Goal: Task Accomplishment & Management: Complete application form

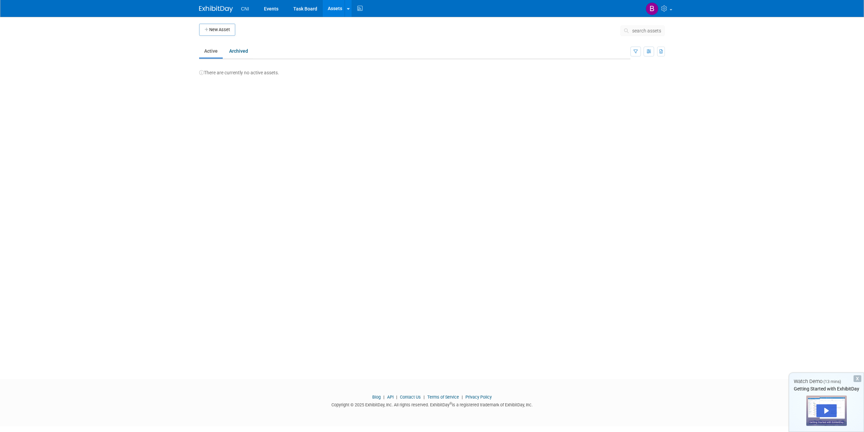
click at [245, 11] on span "CNI" at bounding box center [245, 8] width 8 height 5
click at [272, 9] on link "Events" at bounding box center [271, 8] width 25 height 17
drag, startPoint x: 217, startPoint y: 31, endPoint x: 212, endPoint y: 34, distance: 5.4
click at [217, 31] on button "Add Event" at bounding box center [216, 30] width 34 height 12
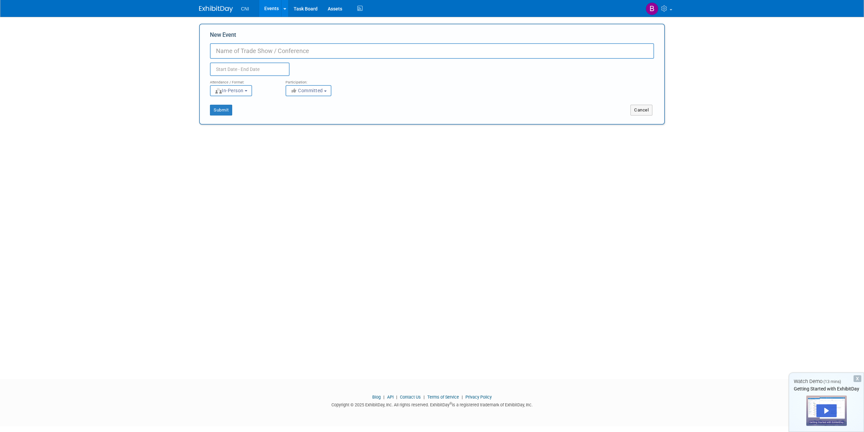
click at [427, 46] on input "New Event" at bounding box center [432, 51] width 444 height 16
type input "Great Lakes Technology Showcase"
click at [256, 66] on input "text" at bounding box center [250, 69] width 80 height 14
click at [231, 161] on span "27" at bounding box center [232, 159] width 13 height 13
click at [263, 158] on span "29" at bounding box center [261, 159] width 13 height 13
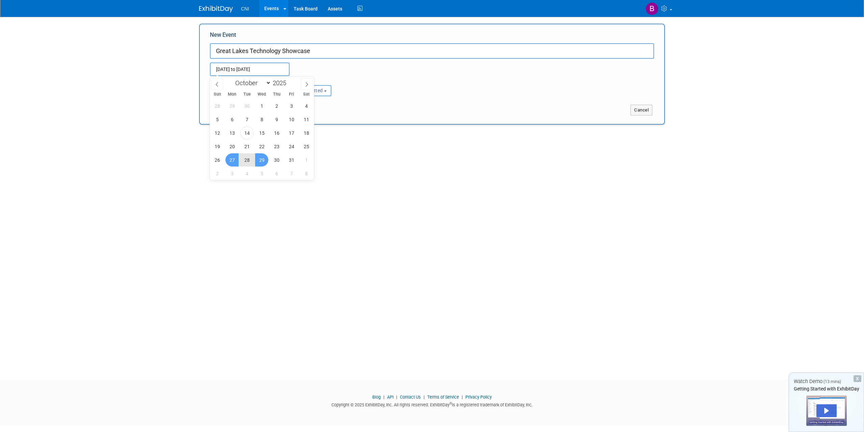
type input "[DATE] to [DATE]"
click at [327, 91] on b "button" at bounding box center [325, 90] width 3 height 1
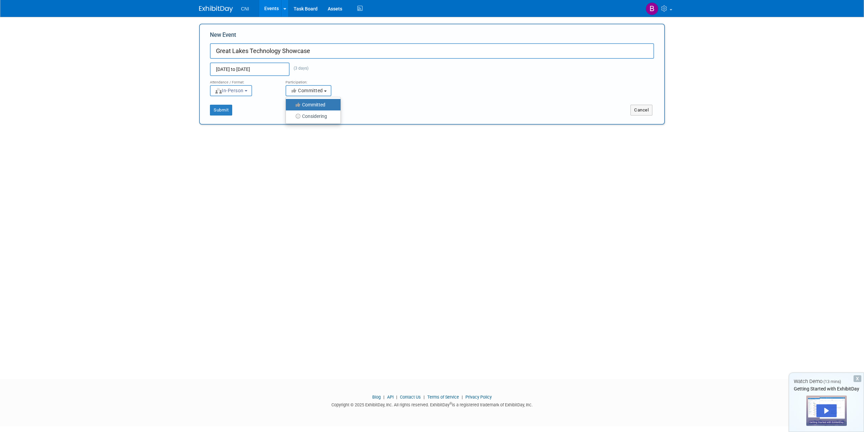
click at [327, 90] on b "button" at bounding box center [325, 90] width 3 height 1
click at [251, 92] on button "In-Person" at bounding box center [231, 90] width 42 height 11
drag, startPoint x: 216, startPoint y: 110, endPoint x: 75, endPoint y: 132, distance: 142.5
click at [216, 111] on button "Submit" at bounding box center [221, 110] width 22 height 11
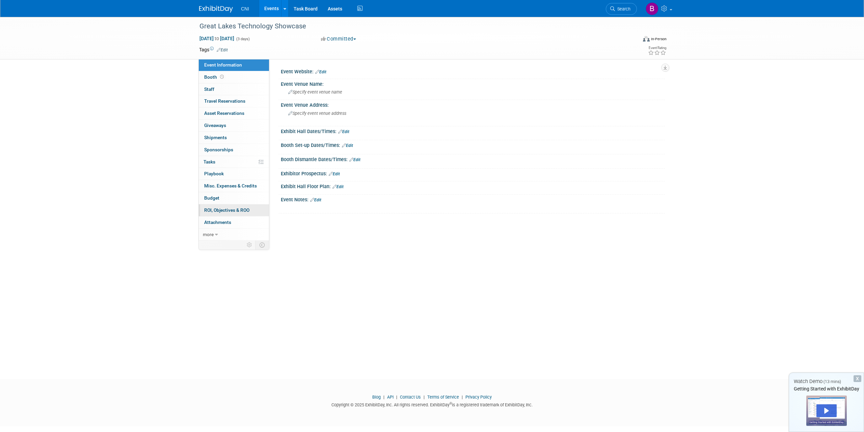
click at [241, 207] on span "ROI, Objectives & ROO 0" at bounding box center [226, 209] width 45 height 5
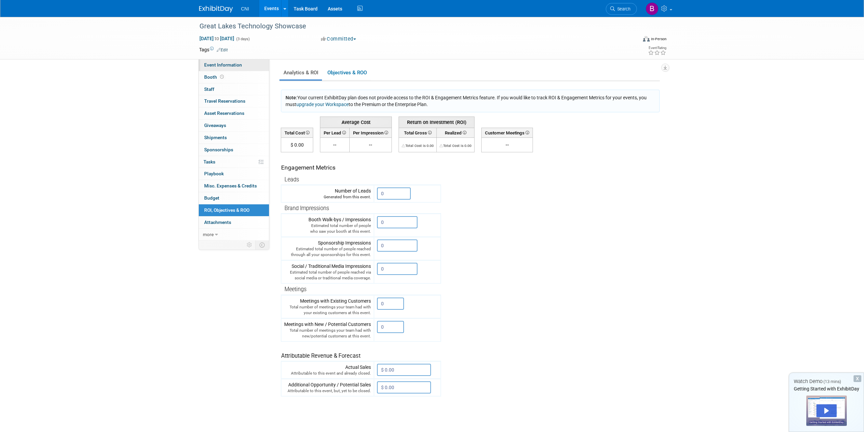
click at [228, 67] on span "Event Information" at bounding box center [223, 64] width 38 height 5
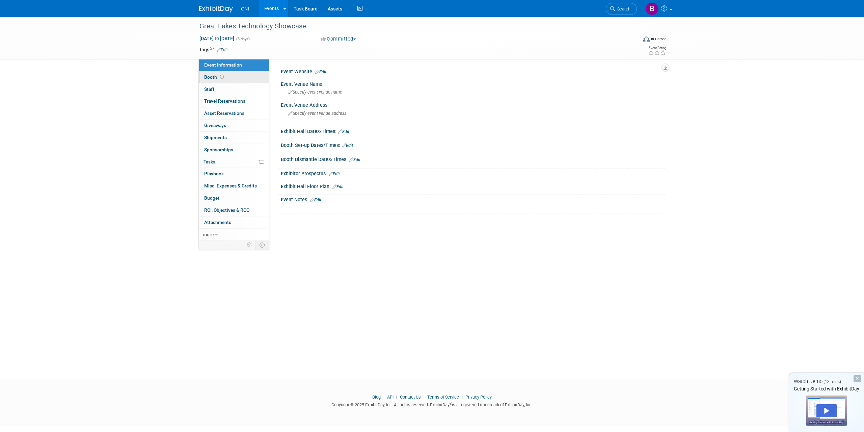
click at [234, 77] on link "Booth" at bounding box center [234, 77] width 70 height 12
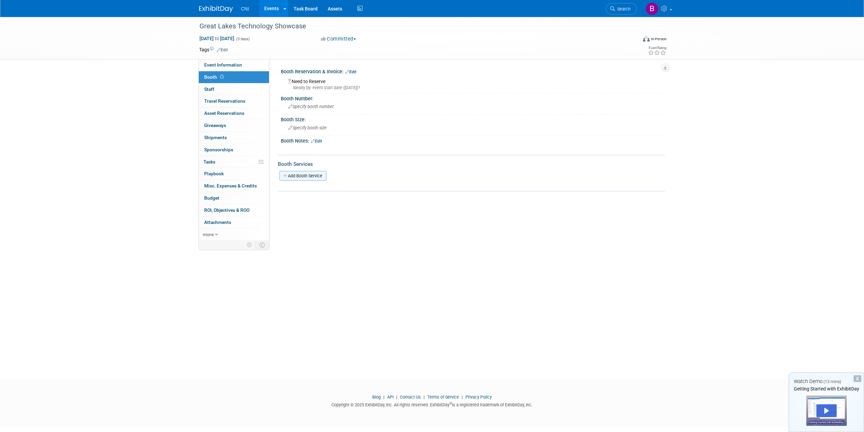
click at [295, 176] on link "Add Booth Service" at bounding box center [303, 176] width 47 height 10
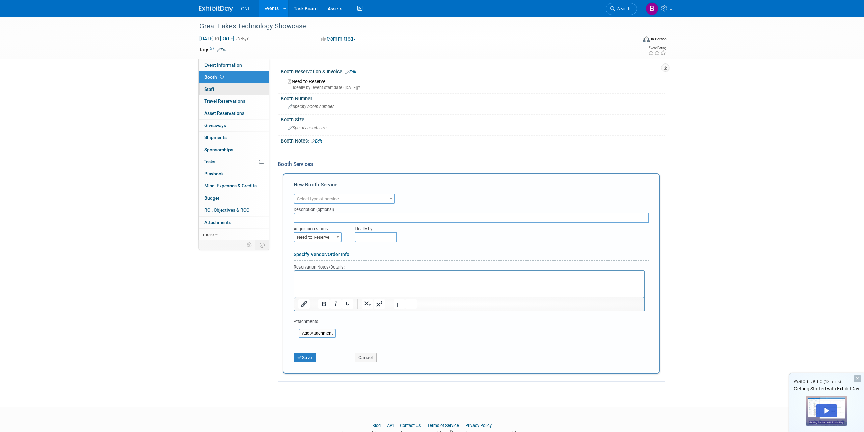
click at [211, 85] on link "0 Staff 0" at bounding box center [234, 89] width 70 height 12
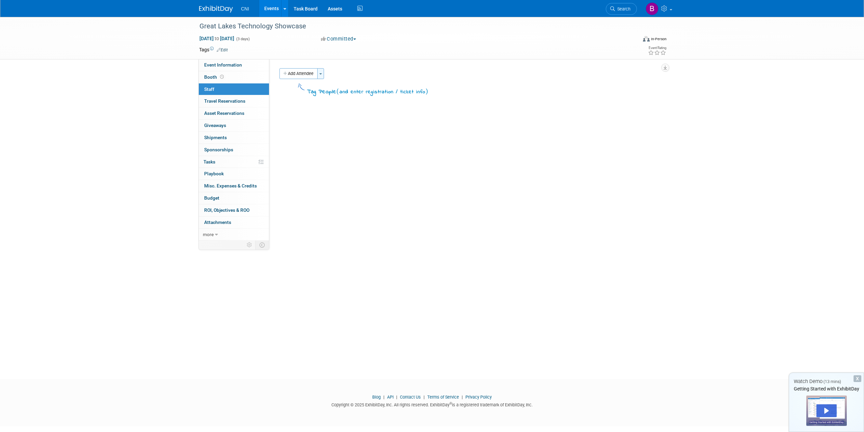
click at [322, 73] on button "Toggle Dropdown" at bounding box center [320, 73] width 7 height 11
click at [294, 132] on div "Event Website: Edit Event Venue Name: Specify event venue name Edit Save Changes" at bounding box center [467, 149] width 396 height 180
click at [232, 100] on span "Travel Reservations 0" at bounding box center [224, 100] width 41 height 5
click at [290, 74] on link "Add Travel Reservation" at bounding box center [308, 73] width 56 height 11
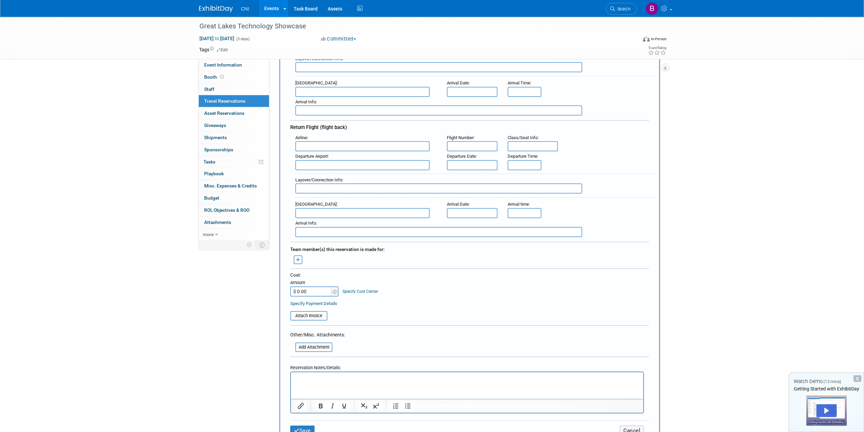
scroll to position [35, 0]
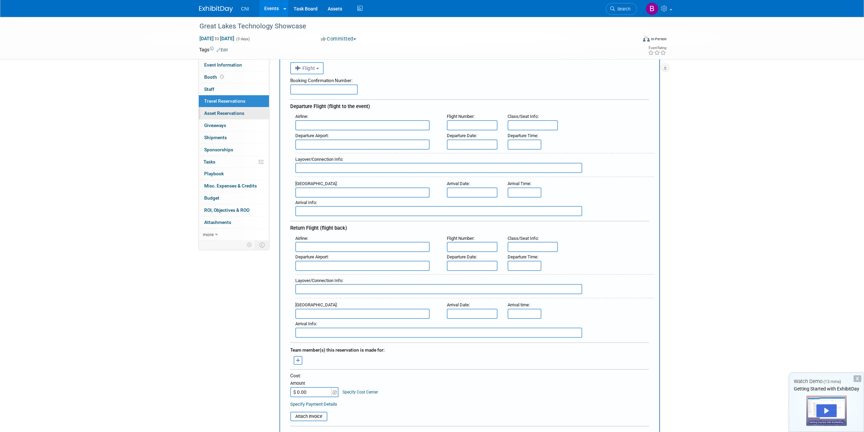
click at [227, 113] on span "Asset Reservations 0" at bounding box center [224, 112] width 40 height 5
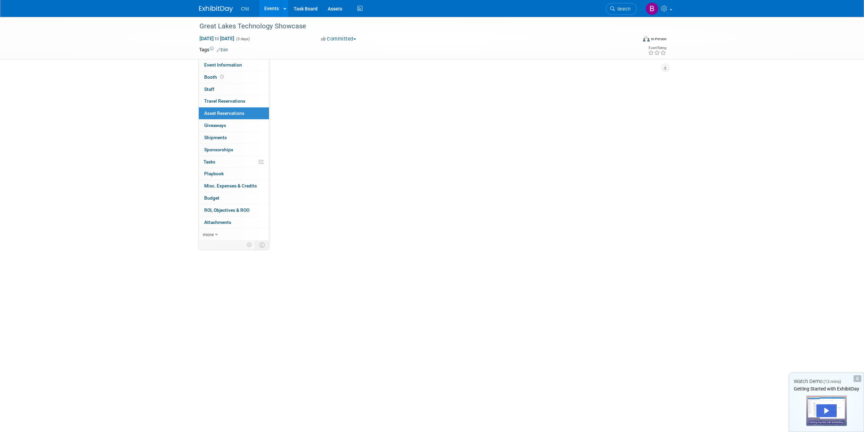
scroll to position [0, 0]
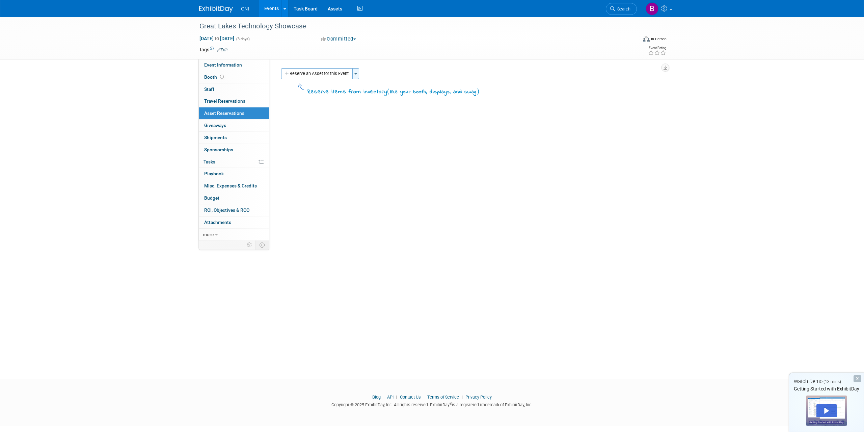
click at [358, 75] on button "Toggle Dropdown" at bounding box center [356, 73] width 7 height 11
click at [381, 86] on link "New asset reservation" at bounding box center [408, 86] width 111 height 11
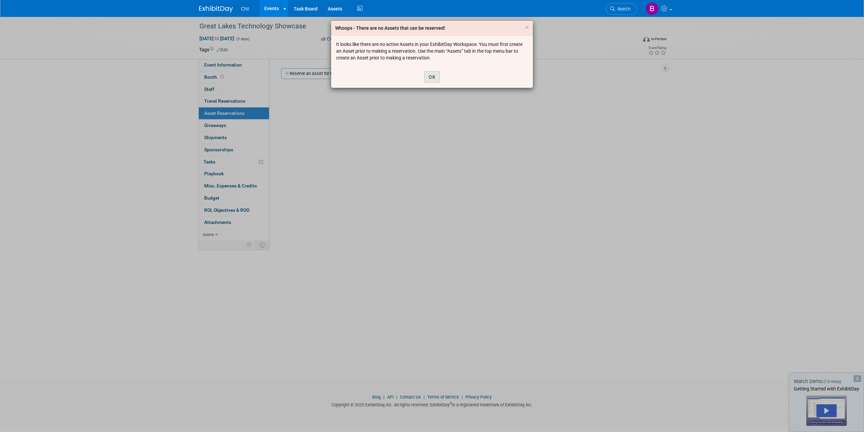
click at [432, 77] on button "OK" at bounding box center [432, 76] width 16 height 11
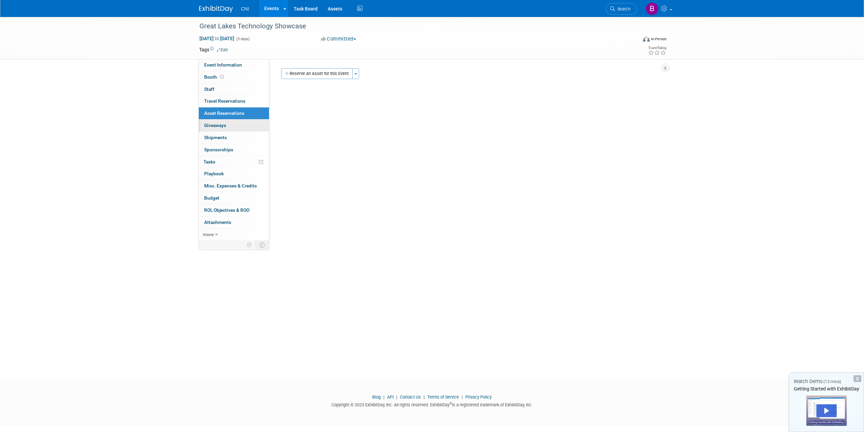
click at [214, 125] on span "Giveaways 0" at bounding box center [215, 125] width 22 height 5
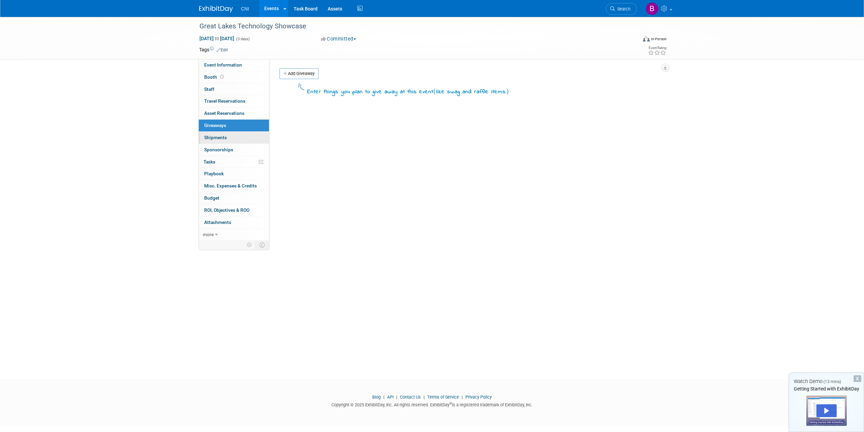
click at [217, 137] on span "Shipments 0" at bounding box center [215, 137] width 23 height 5
click at [220, 152] on link "0 Sponsorships 0" at bounding box center [234, 150] width 70 height 12
click at [215, 160] on span "Tasks 0%" at bounding box center [210, 161] width 12 height 5
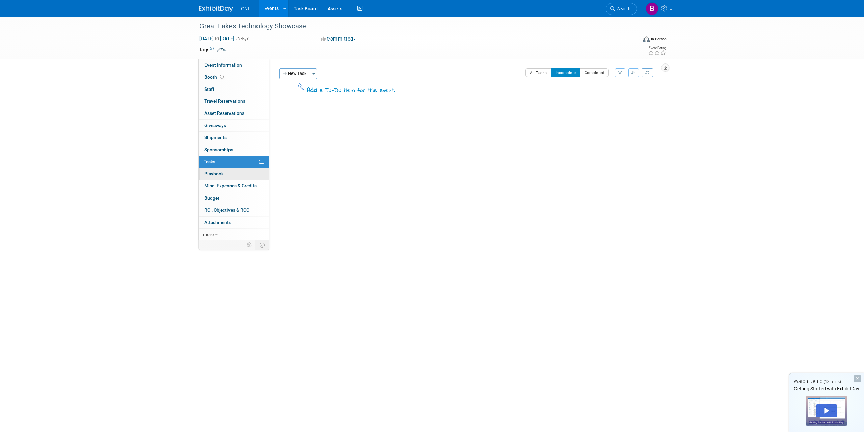
click at [243, 173] on link "0 Playbook 0" at bounding box center [234, 174] width 70 height 12
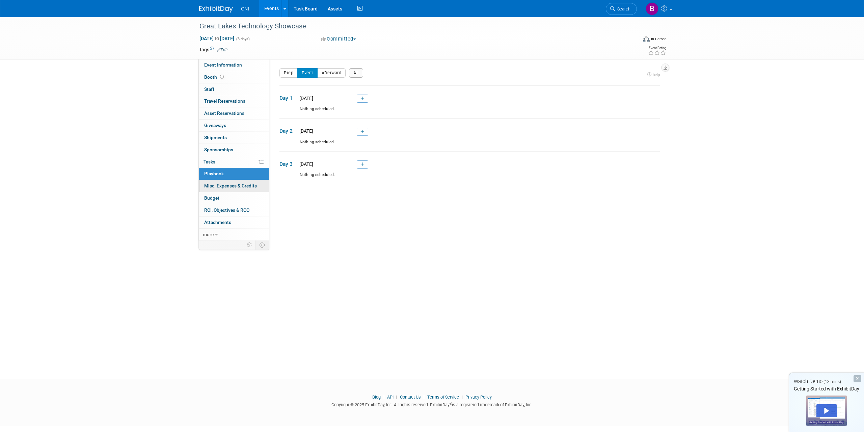
click at [233, 186] on span "Misc. Expenses & Credits 0" at bounding box center [230, 185] width 53 height 5
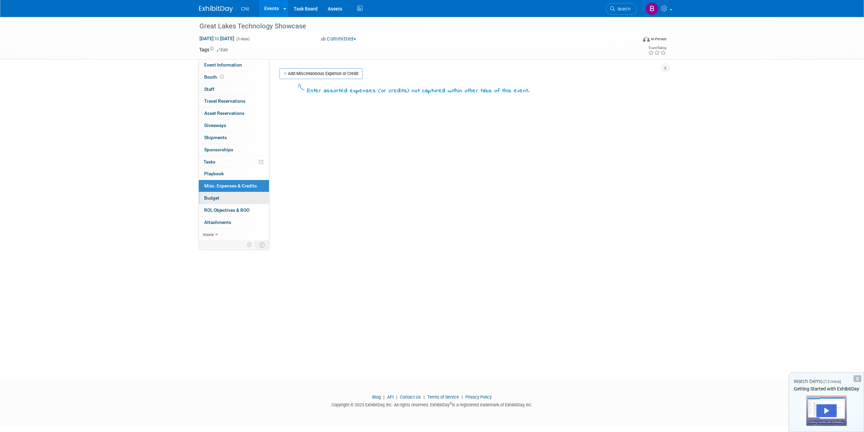
click at [212, 195] on span "Budget" at bounding box center [211, 197] width 15 height 5
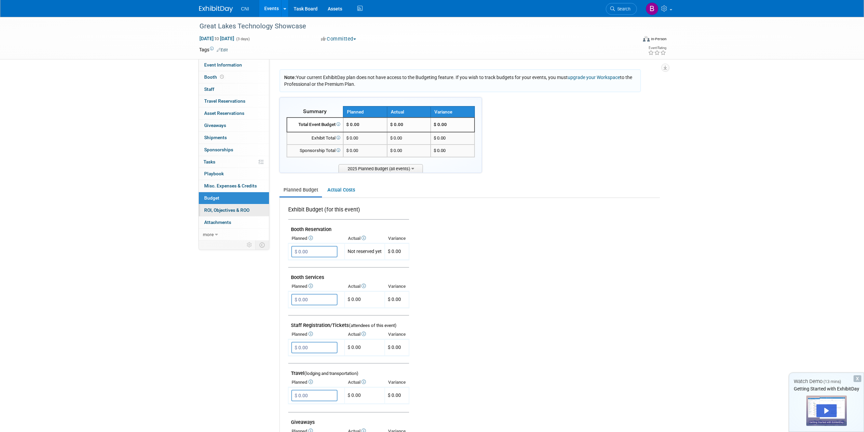
click at [225, 207] on span "ROI, Objectives & ROO 0" at bounding box center [226, 209] width 45 height 5
